Goal: Task Accomplishment & Management: Manage account settings

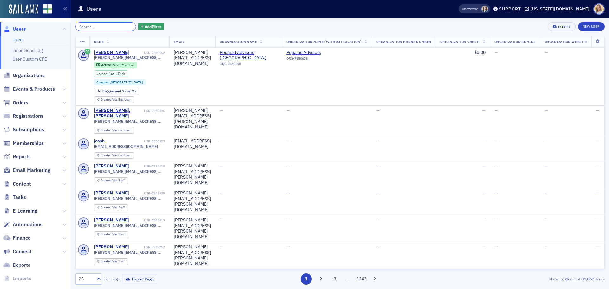
click at [91, 25] on input "search" at bounding box center [105, 26] width 61 height 9
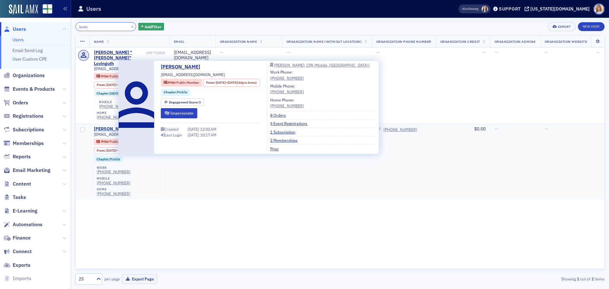
type input "lovin"
click at [104, 126] on div "[PERSON_NAME]" at bounding box center [111, 129] width 35 height 6
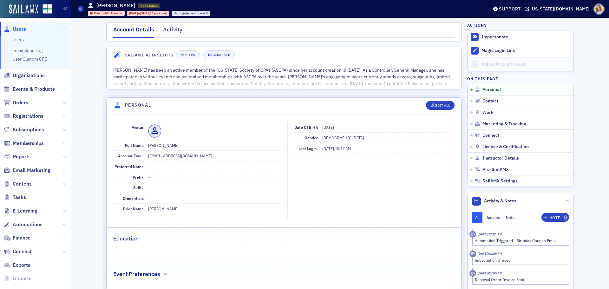
click at [19, 28] on span "Users" at bounding box center [19, 29] width 13 height 7
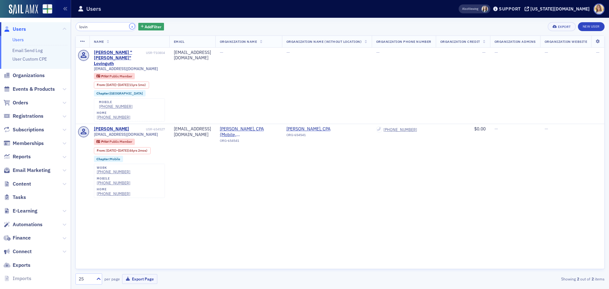
click at [129, 27] on button "×" at bounding box center [132, 26] width 6 height 6
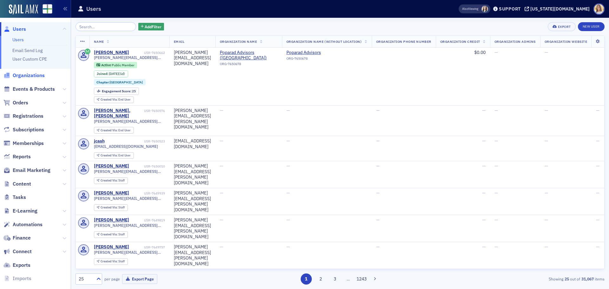
click at [34, 75] on span "Organizations" at bounding box center [29, 75] width 32 height 7
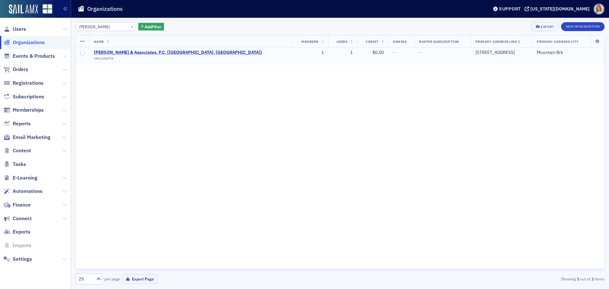
type input "[PERSON_NAME]"
click at [141, 52] on span "[PERSON_NAME] & Associates, P.C. ([GEOGRAPHIC_DATA], [GEOGRAPHIC_DATA])" at bounding box center [178, 53] width 168 height 6
select select "US"
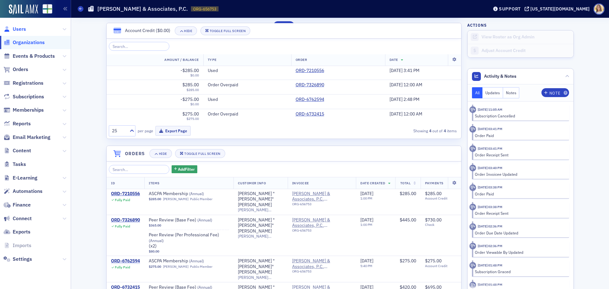
click at [25, 28] on span "Users" at bounding box center [19, 29] width 13 height 7
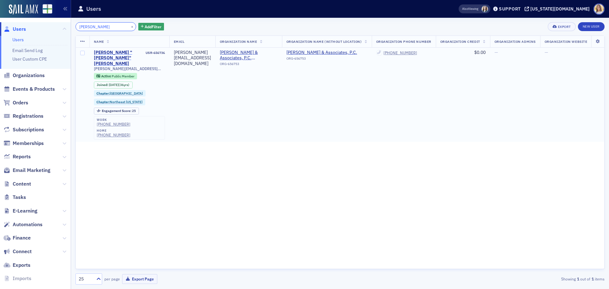
type input "[PERSON_NAME]"
click at [134, 53] on div "[PERSON_NAME] "[PERSON_NAME]" [PERSON_NAME]" at bounding box center [119, 58] width 51 height 17
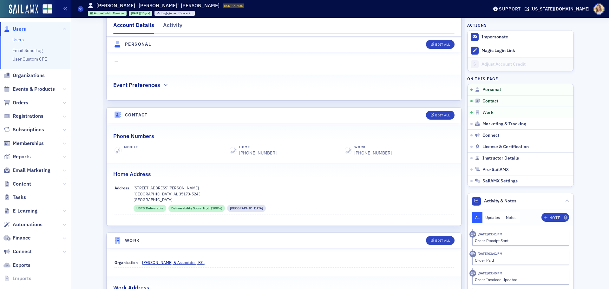
scroll to position [189, 0]
click at [171, 24] on div "Activity" at bounding box center [172, 27] width 19 height 12
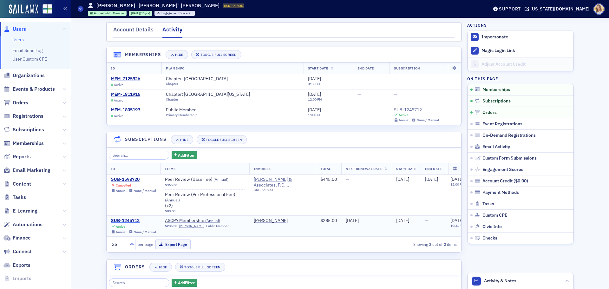
click at [129, 220] on div "SUB-1245712" at bounding box center [133, 221] width 45 height 6
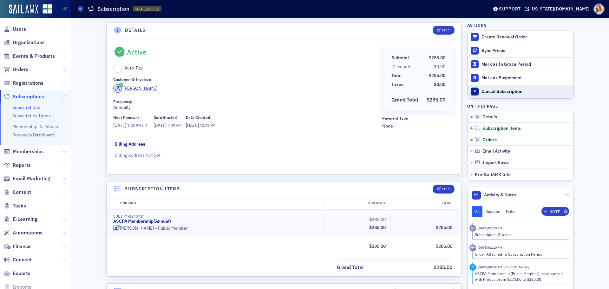
click at [508, 92] on div "Cancel Subscription" at bounding box center [525, 92] width 89 height 6
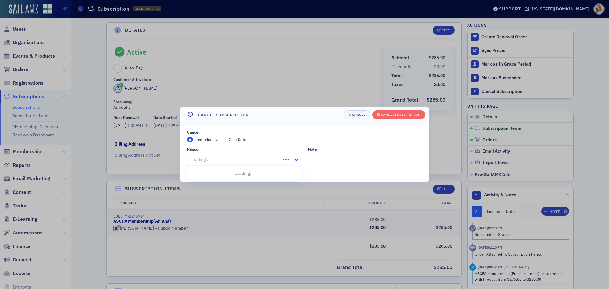
click at [271, 163] on div "Loading..." at bounding box center [233, 159] width 93 height 9
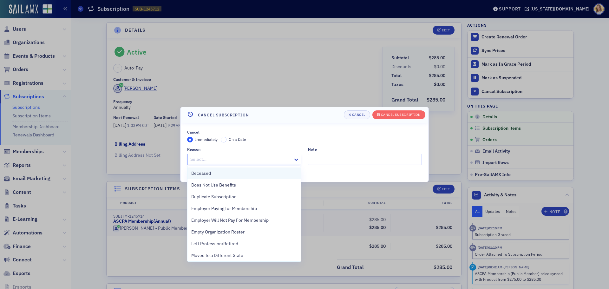
click at [227, 173] on div "Deceased" at bounding box center [244, 173] width 106 height 7
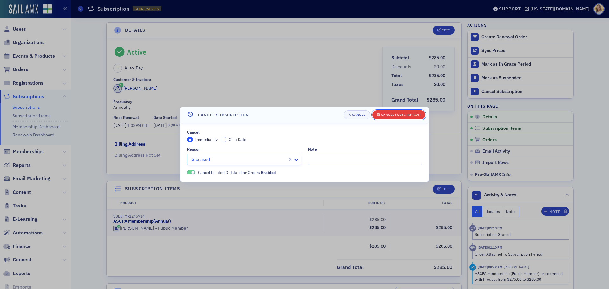
click at [399, 114] on div "Cancel Subscription" at bounding box center [401, 114] width 40 height 3
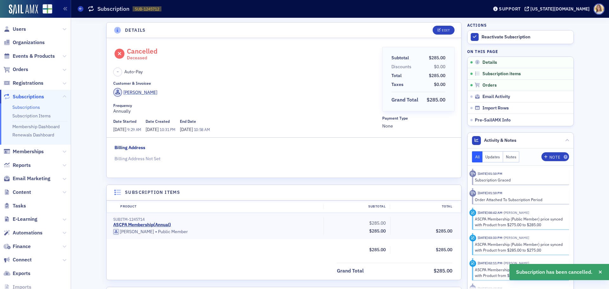
click at [138, 90] on div "[PERSON_NAME]" at bounding box center [140, 92] width 34 height 7
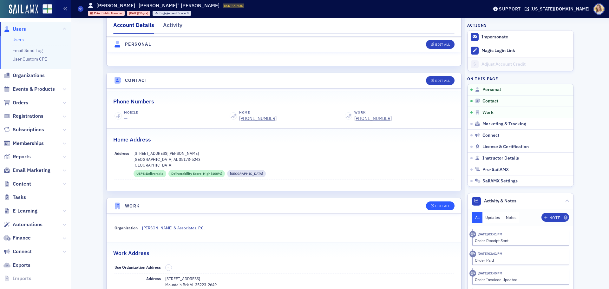
click at [444, 200] on header "Work Edit All" at bounding box center [284, 206] width 355 height 16
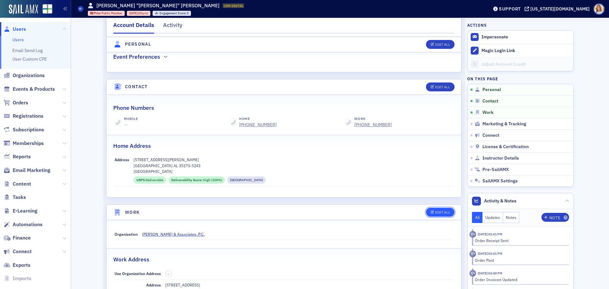
click at [444, 208] on button "Edit All" at bounding box center [440, 212] width 29 height 9
select select "US"
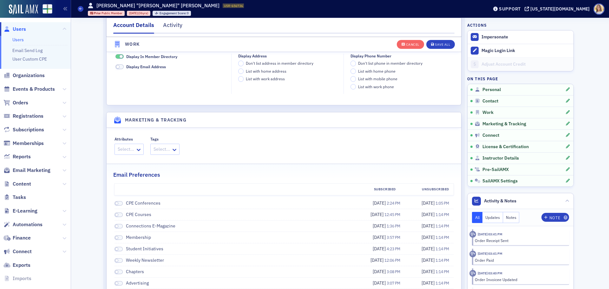
scroll to position [784, 0]
click at [129, 149] on div at bounding box center [126, 149] width 18 height 8
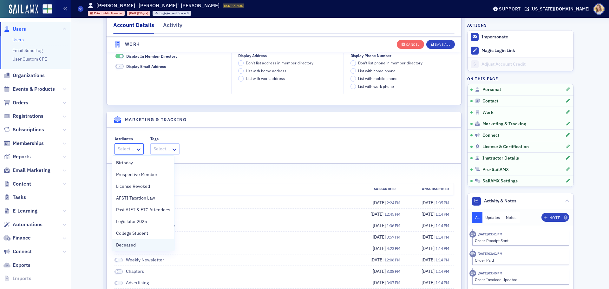
click at [139, 243] on div "Deceased" at bounding box center [143, 245] width 54 height 7
click at [443, 47] on button "Save All" at bounding box center [440, 44] width 29 height 9
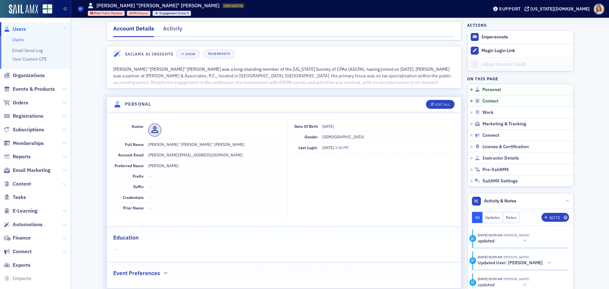
scroll to position [0, 0]
click at [441, 108] on button "Edit All" at bounding box center [440, 105] width 29 height 9
select select "US"
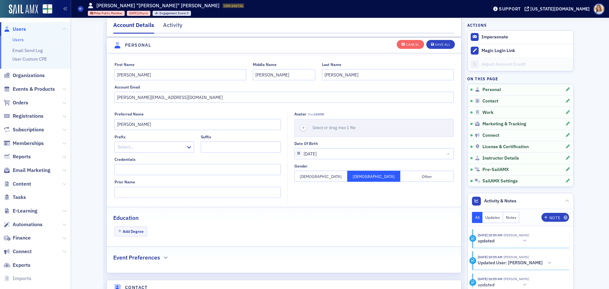
scroll to position [74, 0]
drag, startPoint x: 188, startPoint y: 97, endPoint x: 12, endPoint y: 75, distance: 177.2
click at [12, 75] on div "Users Users Email Send Log User Custom CPE Organizations Events & Products Orde…" at bounding box center [304, 144] width 609 height 289
drag, startPoint x: 446, startPoint y: 45, endPoint x: 448, endPoint y: 48, distance: 3.6
click at [446, 45] on div "Save All" at bounding box center [442, 44] width 15 height 3
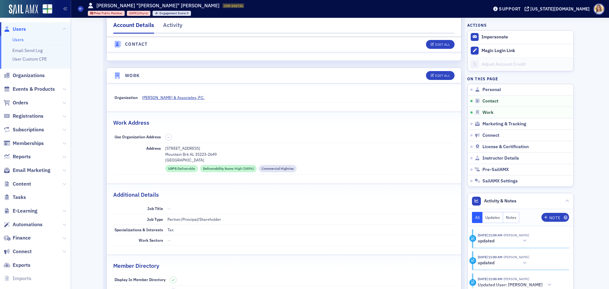
scroll to position [354, 0]
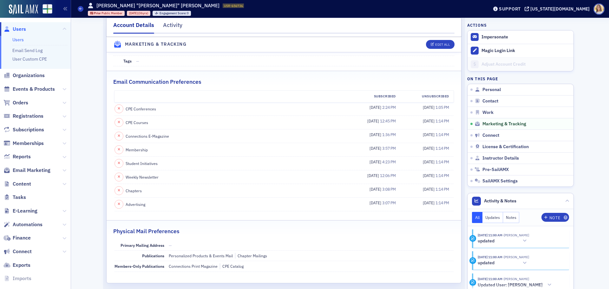
click at [21, 27] on span "Users" at bounding box center [19, 29] width 13 height 7
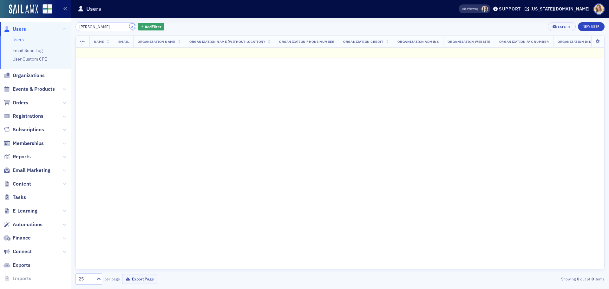
click at [129, 28] on button "×" at bounding box center [132, 26] width 6 height 6
